Goal: Task Accomplishment & Management: Manage account settings

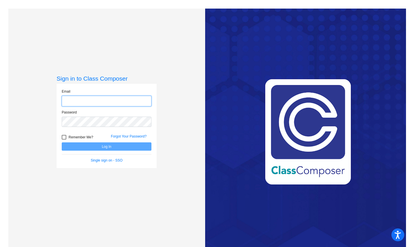
click at [81, 102] on input "email" at bounding box center [107, 101] width 90 height 11
type input "[EMAIL_ADDRESS][DOMAIN_NAME]"
click at [117, 135] on link "Forgot Your Password?" at bounding box center [129, 136] width 36 height 4
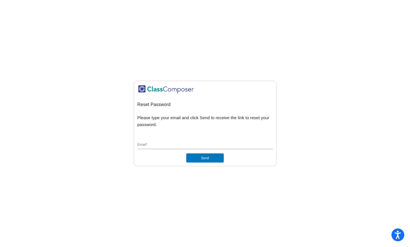
click at [165, 148] on div "Email *" at bounding box center [204, 143] width 135 height 11
click at [161, 144] on input "Email *" at bounding box center [204, 144] width 135 height 5
type input "[EMAIL_ADDRESS][DOMAIN_NAME]"
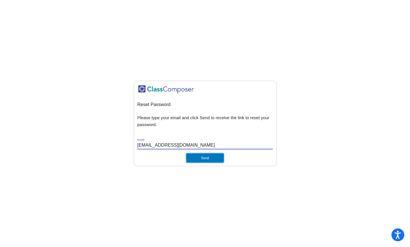
click at [206, 159] on button "Send" at bounding box center [204, 157] width 37 height 9
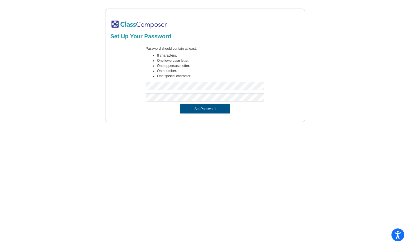
click at [206, 108] on button "Set Password" at bounding box center [205, 108] width 50 height 9
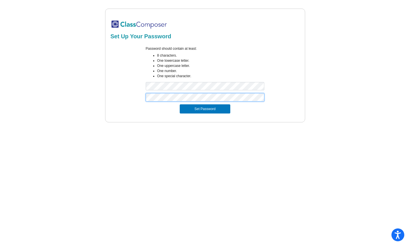
click at [180, 104] on button "Set Password" at bounding box center [205, 108] width 50 height 9
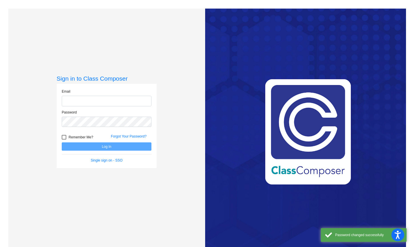
click at [117, 105] on input "email" at bounding box center [107, 101] width 90 height 11
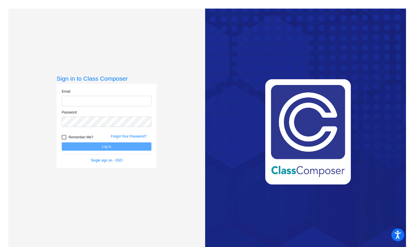
type input "[EMAIL_ADDRESS][DOMAIN_NAME]"
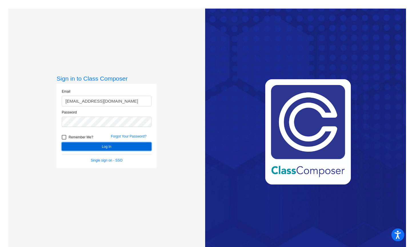
click at [108, 147] on button "Log In" at bounding box center [107, 146] width 90 height 8
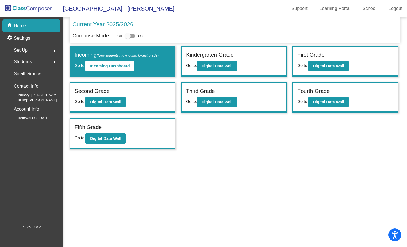
click at [124, 8] on span "Van Meter Elementary School - Misty" at bounding box center [115, 8] width 117 height 9
click at [47, 9] on img at bounding box center [28, 8] width 57 height 17
click at [86, 11] on span "Van Meter Elementary School - Misty" at bounding box center [115, 8] width 117 height 9
click at [163, 7] on mat-toolbar "Van Meter Elementary School - Misty Support Learning Portal School Logout" at bounding box center [203, 8] width 407 height 17
click at [22, 24] on p "Home" at bounding box center [20, 25] width 12 height 7
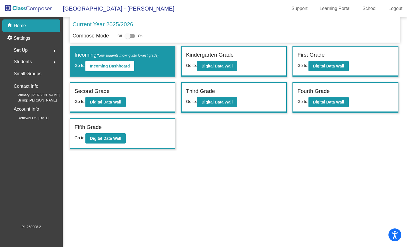
click at [23, 10] on img at bounding box center [28, 8] width 57 height 17
click at [4, 7] on img at bounding box center [28, 8] width 57 height 17
click at [9, 8] on img at bounding box center [28, 8] width 57 height 17
click at [98, 7] on span "Van Meter Elementary School - Misty" at bounding box center [115, 8] width 117 height 9
click at [13, 9] on img at bounding box center [28, 8] width 57 height 17
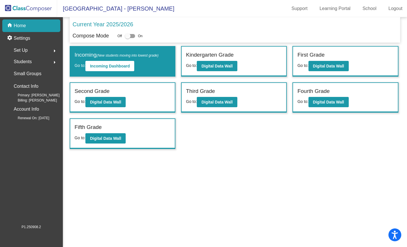
click at [18, 9] on img at bounding box center [28, 8] width 57 height 17
click at [51, 8] on img at bounding box center [28, 8] width 57 height 17
click at [41, 9] on img at bounding box center [28, 8] width 57 height 17
click at [44, 7] on img at bounding box center [28, 8] width 57 height 17
click at [23, 62] on span "Students" at bounding box center [23, 62] width 18 height 8
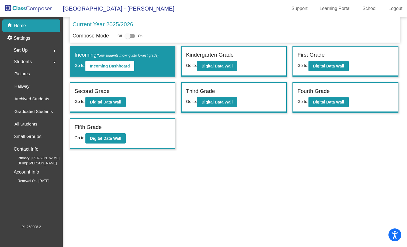
click at [23, 62] on span "Students" at bounding box center [23, 62] width 18 height 8
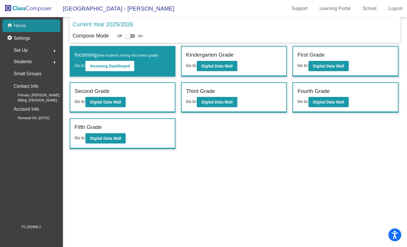
click at [22, 26] on p "Home" at bounding box center [20, 25] width 12 height 7
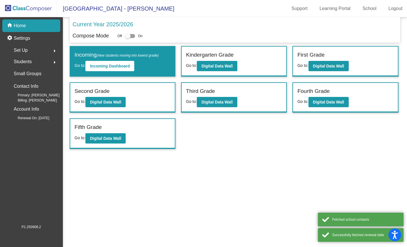
click at [124, 9] on span "Van Meter Elementary School - Misty" at bounding box center [115, 8] width 117 height 9
click at [50, 8] on img at bounding box center [28, 8] width 57 height 17
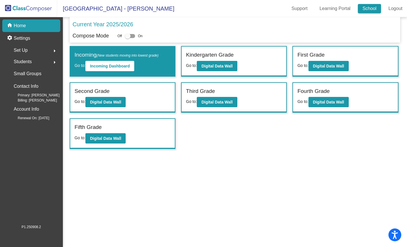
click at [373, 7] on link "School" at bounding box center [369, 8] width 23 height 9
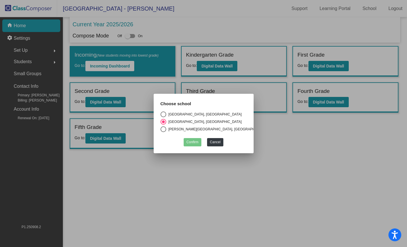
click at [163, 111] on div "Select an option" at bounding box center [163, 114] width 6 height 6
click at [163, 117] on input "Blossom Hill Elementary School, Los Gatos Union School District" at bounding box center [163, 117] width 0 height 0
radio input "true"
click at [196, 141] on button "Confirm" at bounding box center [193, 142] width 18 height 8
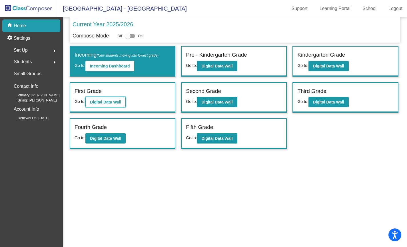
click at [110, 101] on b "Digital Data Wall" at bounding box center [105, 102] width 31 height 5
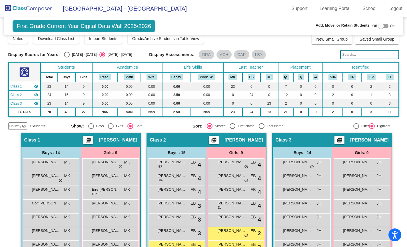
scroll to position [4, 0]
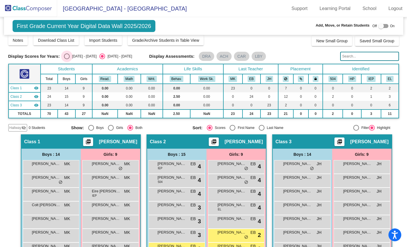
click at [65, 57] on div "Select an option" at bounding box center [67, 56] width 6 height 6
click at [67, 59] on input "2024 - 2025" at bounding box center [67, 59] width 0 height 0
radio input "true"
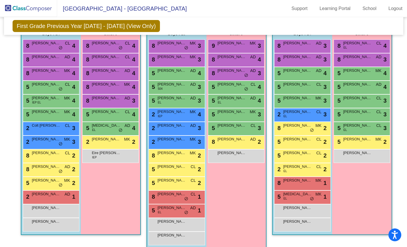
scroll to position [122, 0]
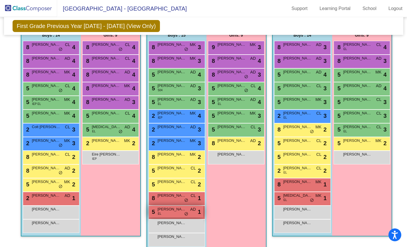
click at [184, 212] on span "do_not_disturb_alt" at bounding box center [186, 214] width 4 height 5
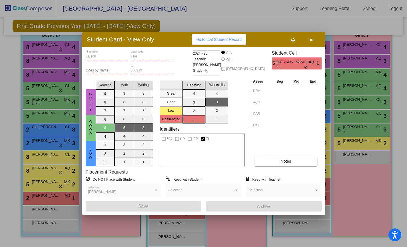
click at [311, 40] on icon "button" at bounding box center [311, 40] width 3 height 4
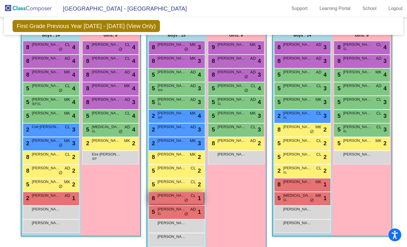
click at [160, 199] on div "8 Arthur Feng CL lock do_not_disturb_alt 1" at bounding box center [176, 198] width 55 height 12
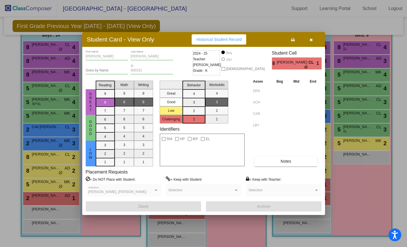
click at [311, 41] on icon "button" at bounding box center [311, 40] width 3 height 4
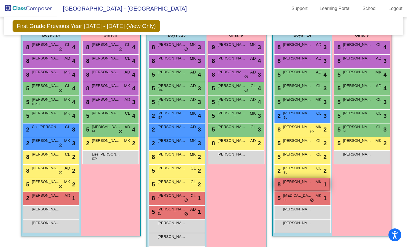
click at [290, 183] on span "William Endweiss" at bounding box center [297, 182] width 29 height 6
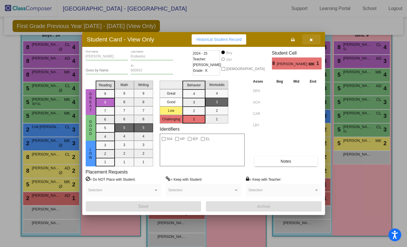
click at [312, 41] on icon "button" at bounding box center [311, 40] width 3 height 4
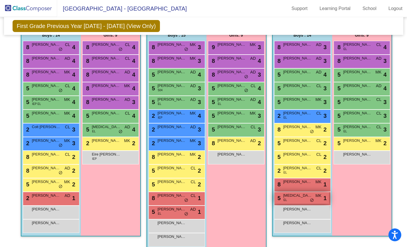
click at [288, 197] on span "Nikita Gurinenko" at bounding box center [297, 195] width 29 height 6
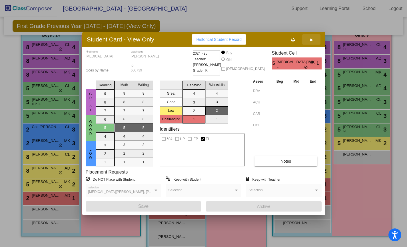
click at [310, 39] on icon "button" at bounding box center [311, 40] width 3 height 4
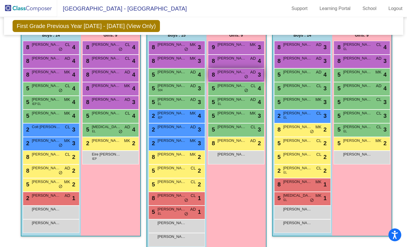
click at [241, 75] on span "Anya Aflaki" at bounding box center [232, 72] width 29 height 6
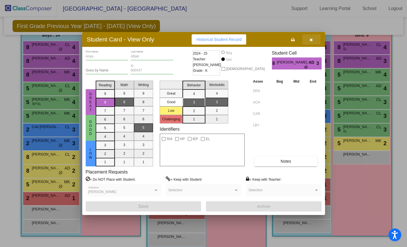
click at [312, 40] on icon "button" at bounding box center [311, 40] width 3 height 4
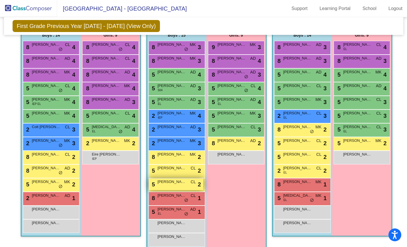
click at [168, 186] on div "5 Ezra Alves CL lock do_not_disturb_alt 2" at bounding box center [176, 184] width 55 height 12
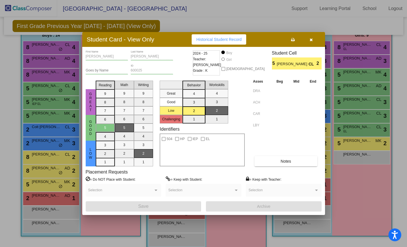
click at [310, 39] on icon "button" at bounding box center [311, 40] width 3 height 4
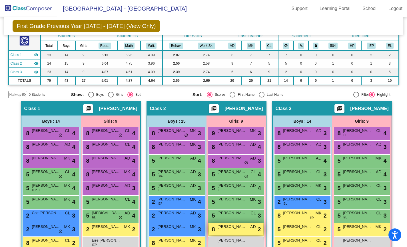
scroll to position [0, 0]
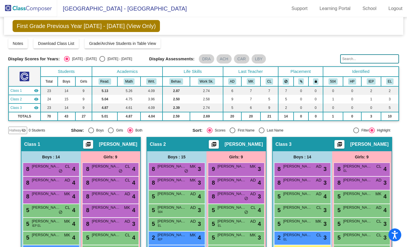
click at [99, 59] on div "Select an option" at bounding box center [102, 59] width 6 height 6
click at [102, 62] on input "2025 - 2026" at bounding box center [102, 62] width 0 height 0
radio input "true"
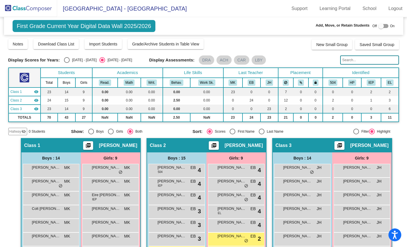
click at [64, 61] on div "Select an option" at bounding box center [67, 60] width 6 height 6
click at [67, 63] on input "2024 - 2025" at bounding box center [67, 63] width 0 height 0
radio input "true"
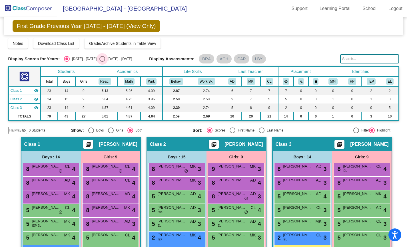
click at [99, 59] on div "Select an option" at bounding box center [102, 59] width 6 height 6
click at [102, 62] on input "2025 - 2026" at bounding box center [102, 62] width 0 height 0
radio input "true"
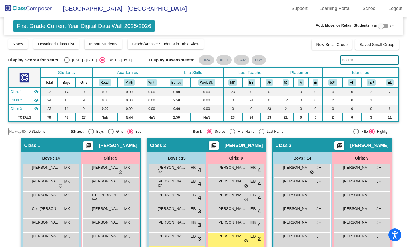
click at [64, 60] on div "Select an option" at bounding box center [67, 60] width 6 height 6
click at [67, 63] on input "2024 - 2025" at bounding box center [67, 63] width 0 height 0
radio input "true"
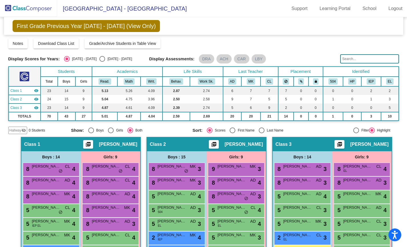
click at [99, 59] on div "Select an option" at bounding box center [102, 59] width 6 height 6
click at [102, 62] on input "2025 - 2026" at bounding box center [102, 62] width 0 height 0
radio input "true"
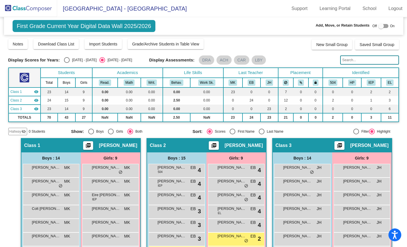
click at [65, 60] on div "Select an option" at bounding box center [67, 60] width 6 height 6
click at [67, 63] on input "2024 - 2025" at bounding box center [67, 63] width 0 height 0
radio input "true"
